Goal: Information Seeking & Learning: Learn about a topic

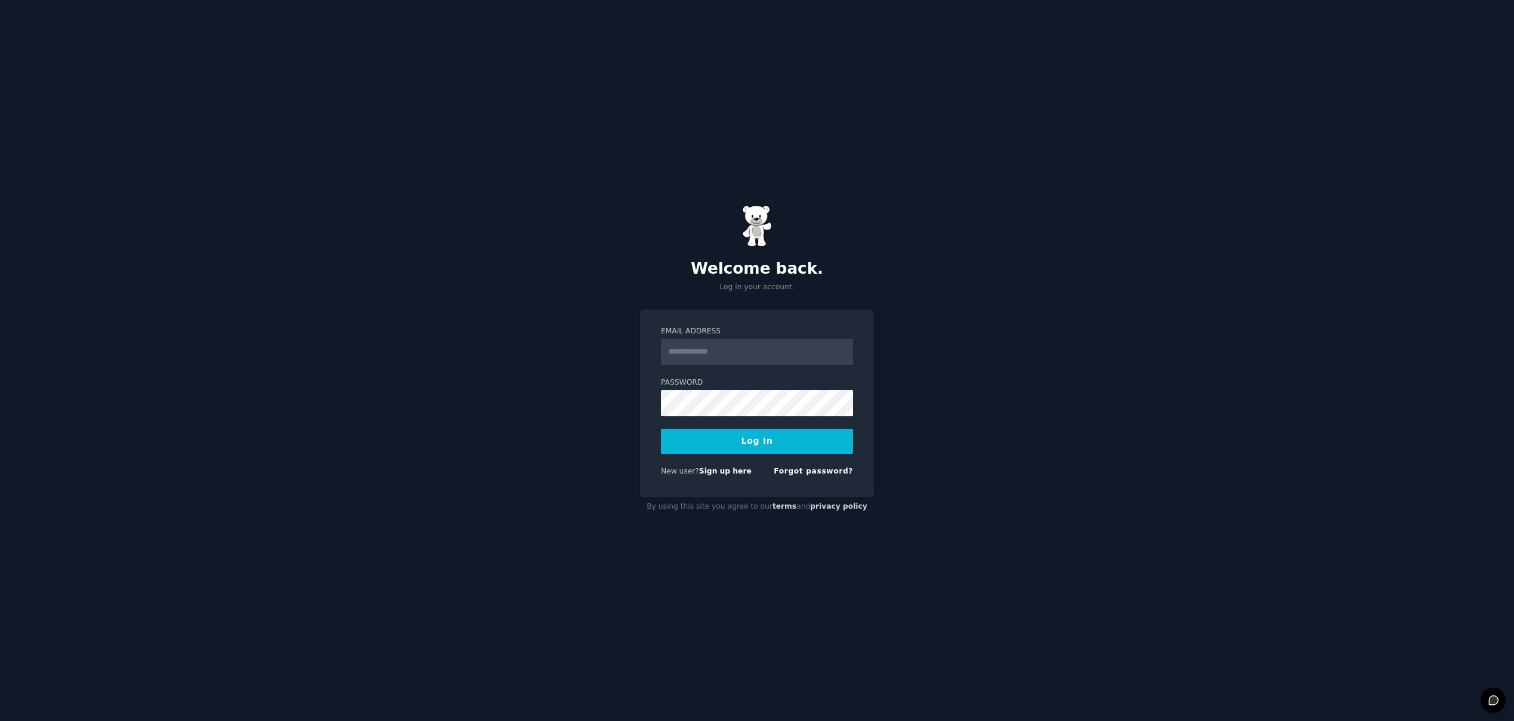
click at [757, 361] on input "Email Address" at bounding box center [757, 352] width 192 height 26
type input "**********"
click at [750, 439] on button "Log In" at bounding box center [757, 441] width 192 height 25
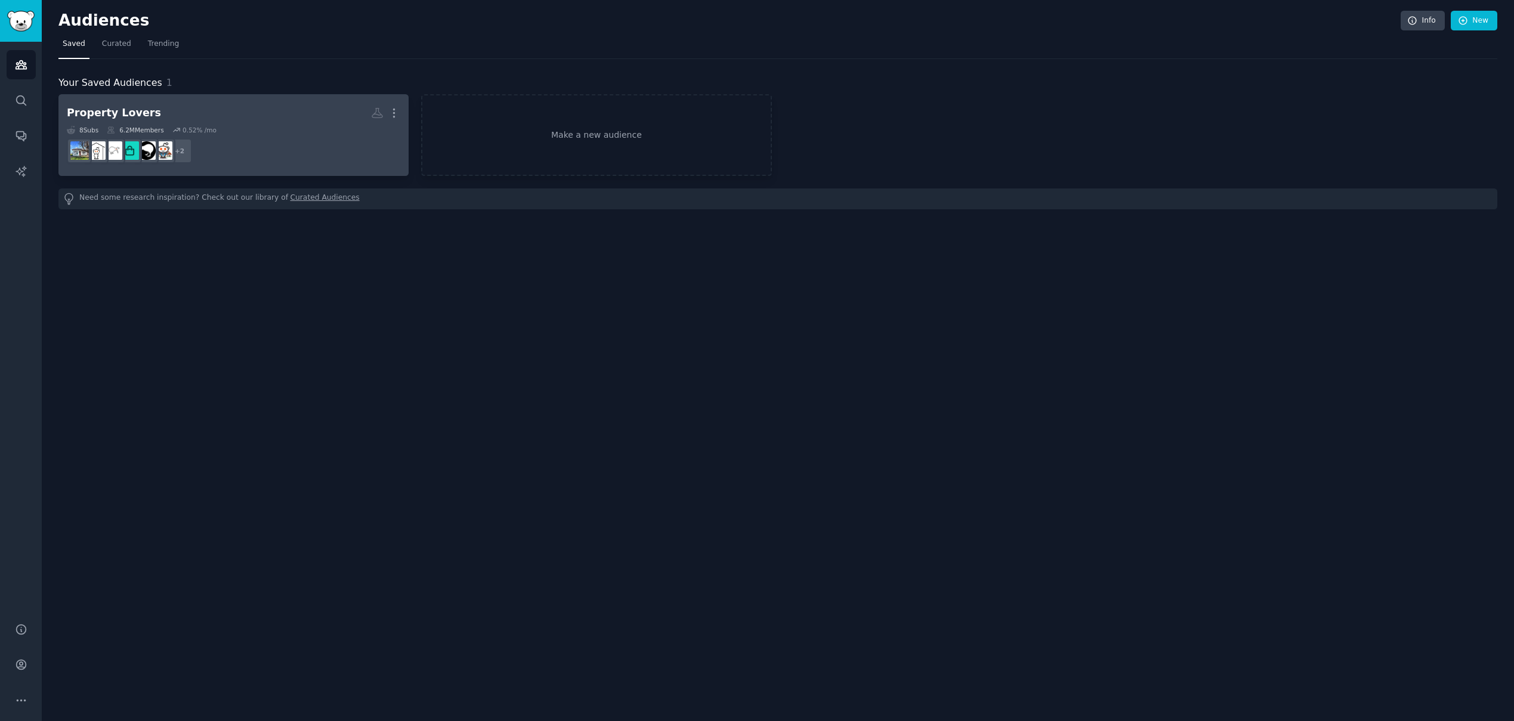
click at [255, 113] on h2 "Property Lovers More" at bounding box center [233, 113] width 333 height 21
